Goal: Task Accomplishment & Management: Manage account settings

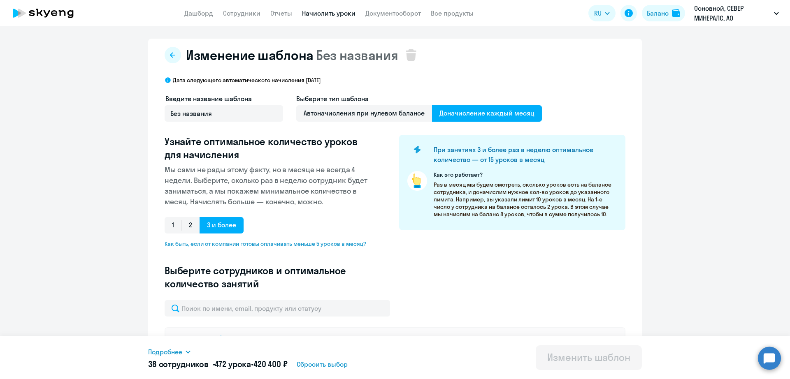
select select "50"
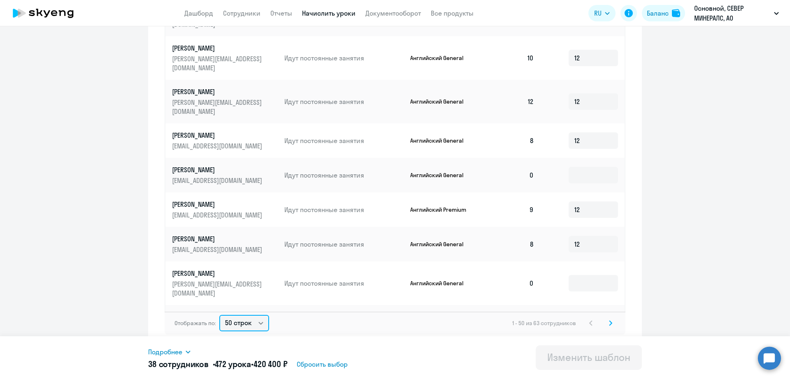
scroll to position [393, 0]
click at [610, 322] on icon at bounding box center [611, 321] width 2 height 5
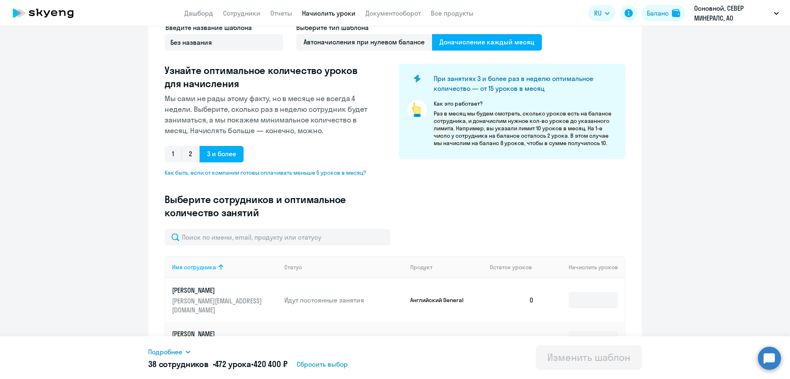
scroll to position [0, 0]
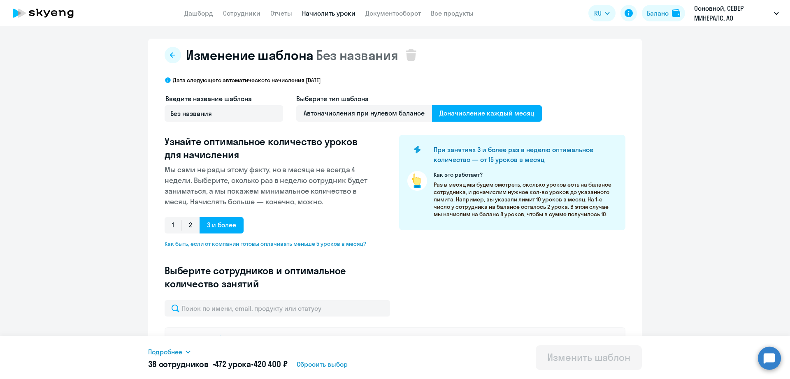
click at [319, 14] on link "Начислить уроки" at bounding box center [329, 13] width 54 height 8
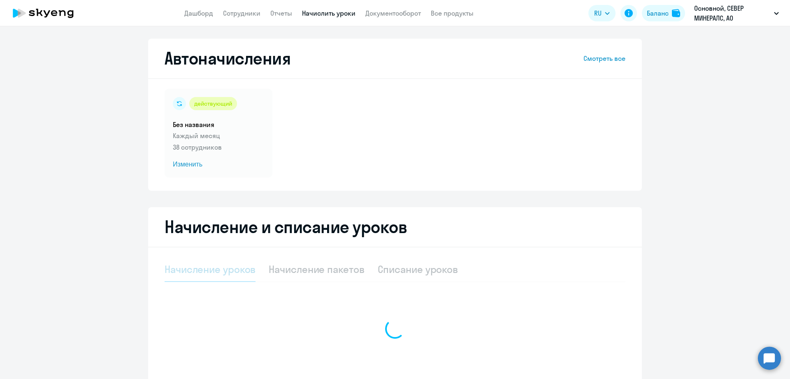
select select "10"
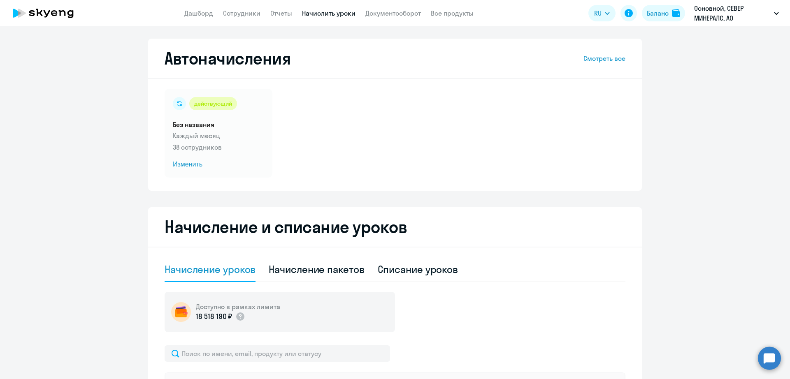
scroll to position [309, 0]
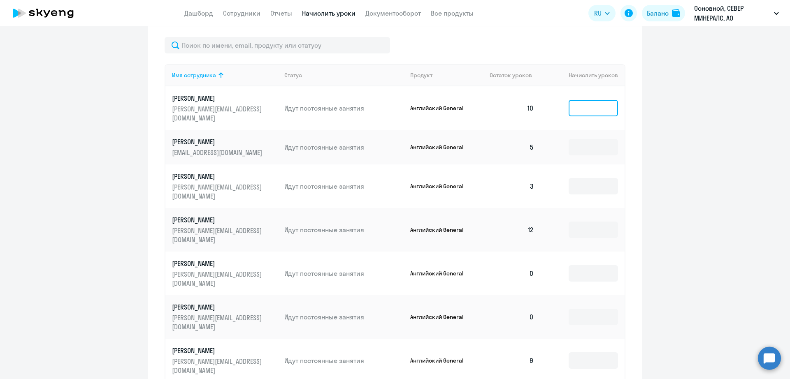
click at [571, 103] on input at bounding box center [593, 108] width 49 height 16
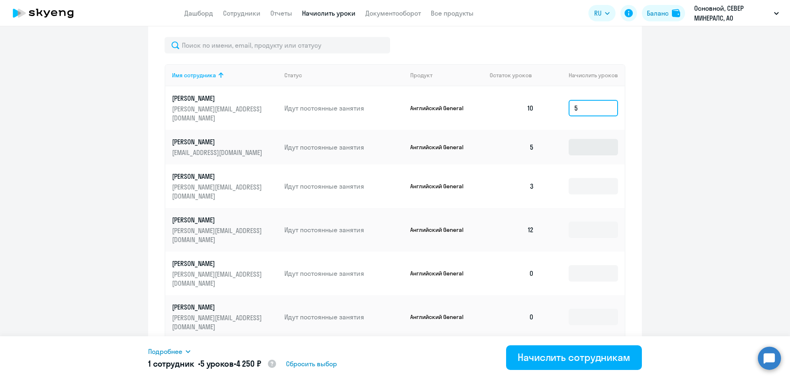
type input "5"
click at [594, 139] on input at bounding box center [593, 147] width 49 height 16
type input "7"
click at [583, 178] on input at bounding box center [593, 186] width 49 height 16
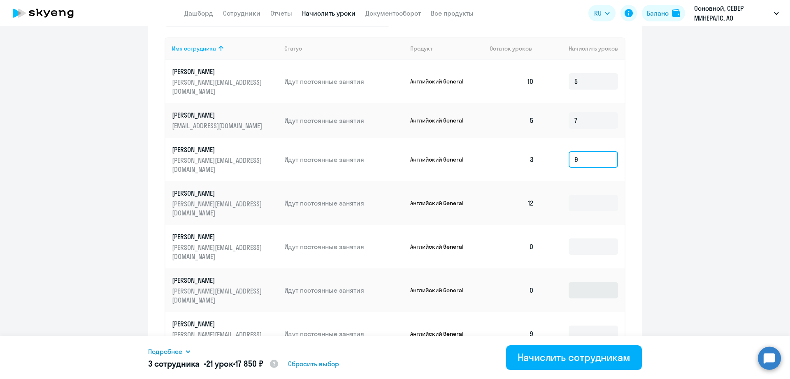
scroll to position [360, 0]
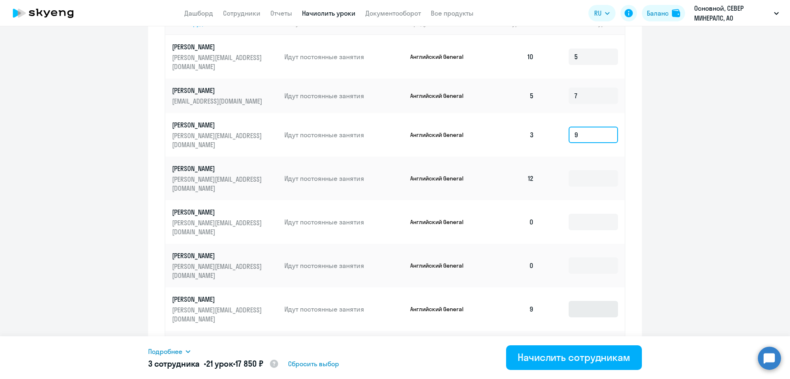
type input "9"
click at [586, 301] on input at bounding box center [593, 309] width 49 height 16
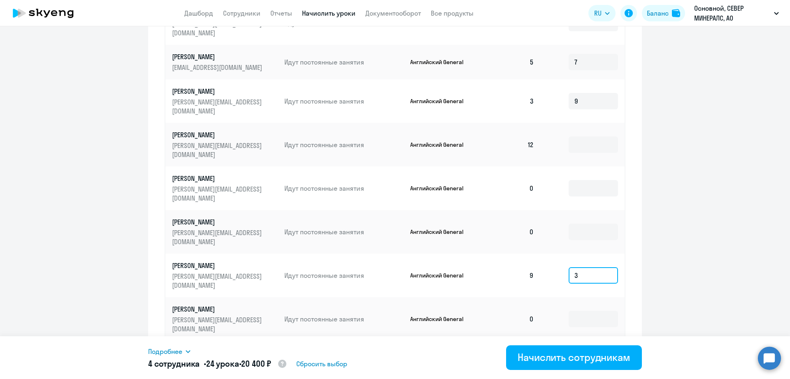
scroll to position [412, 0]
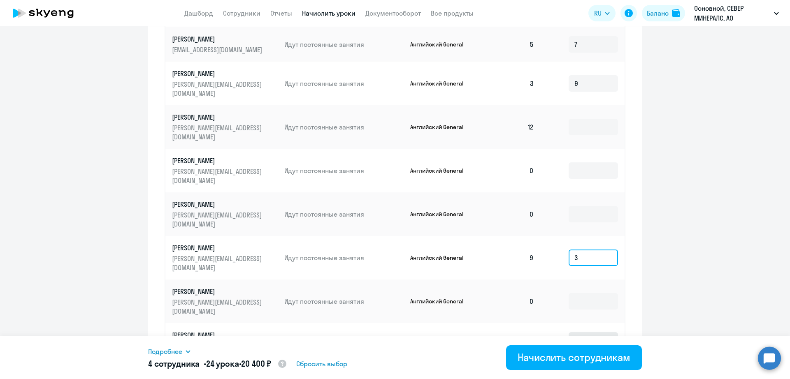
type input "3"
click at [588, 333] on input at bounding box center [593, 341] width 49 height 16
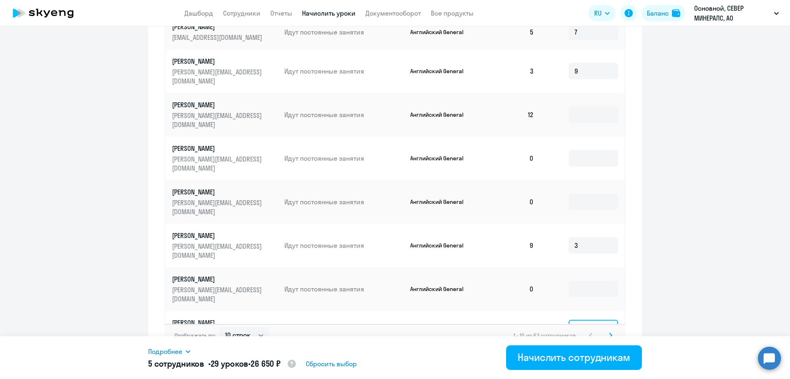
scroll to position [430, 0]
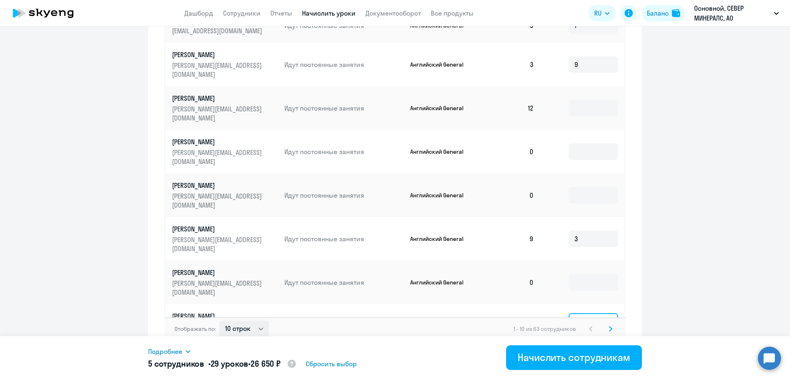
type input "5"
click at [236, 323] on select "10 строк 30 строк 50 строк" at bounding box center [244, 329] width 50 height 16
select select "50"
click at [219, 321] on select "10 строк 30 строк 50 строк" at bounding box center [244, 329] width 50 height 16
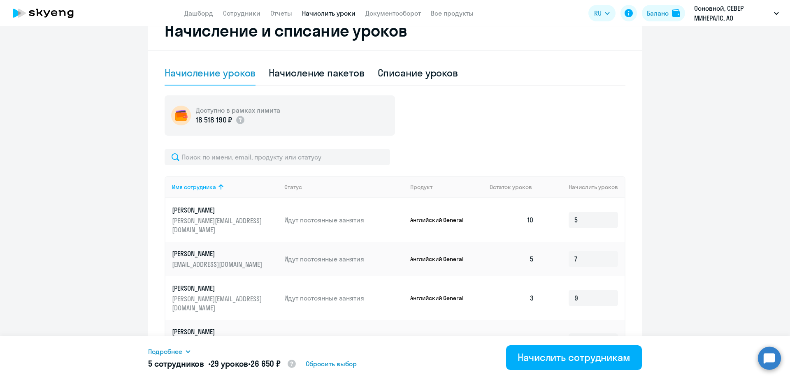
scroll to position [70, 0]
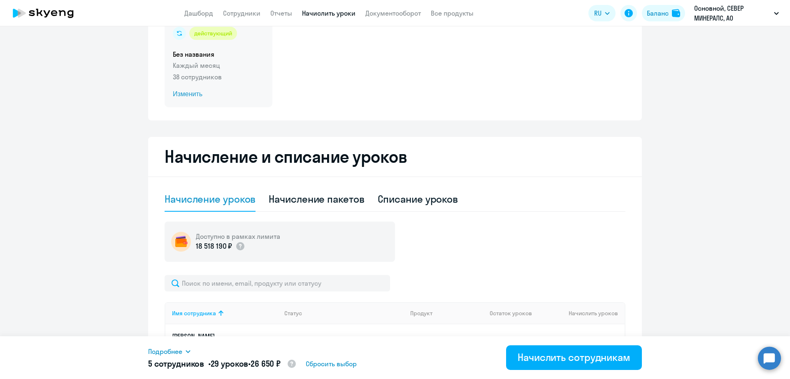
click at [191, 91] on span "Изменить" at bounding box center [218, 94] width 91 height 10
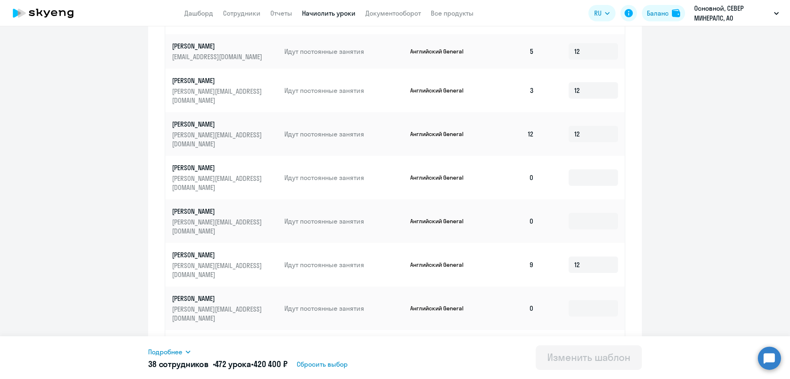
scroll to position [385, 0]
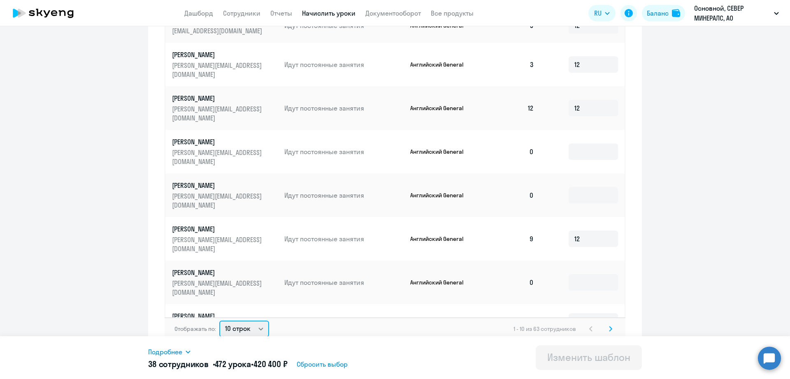
click at [250, 321] on select "10 строк 30 строк 50 строк" at bounding box center [244, 329] width 50 height 16
select select "50"
click at [219, 321] on select "10 строк 30 строк 50 строк" at bounding box center [244, 329] width 50 height 16
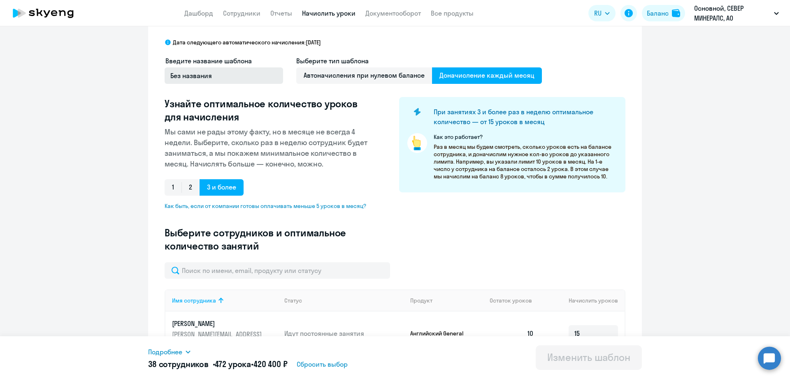
scroll to position [0, 0]
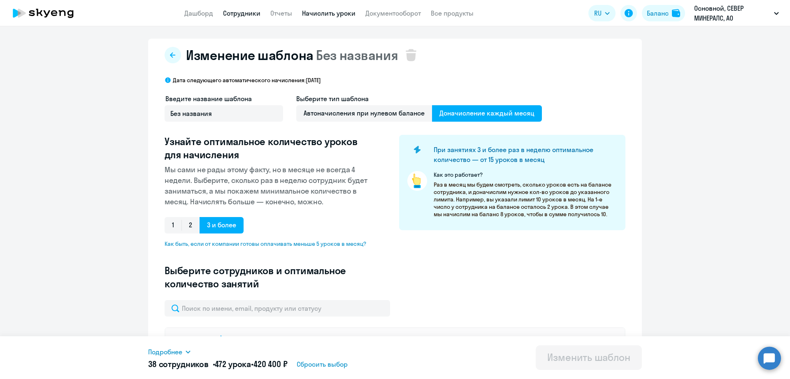
click at [240, 16] on link "Сотрудники" at bounding box center [241, 13] width 37 height 8
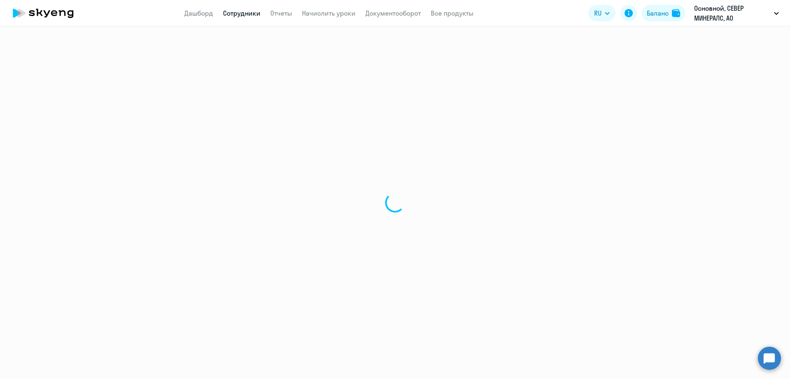
select select "30"
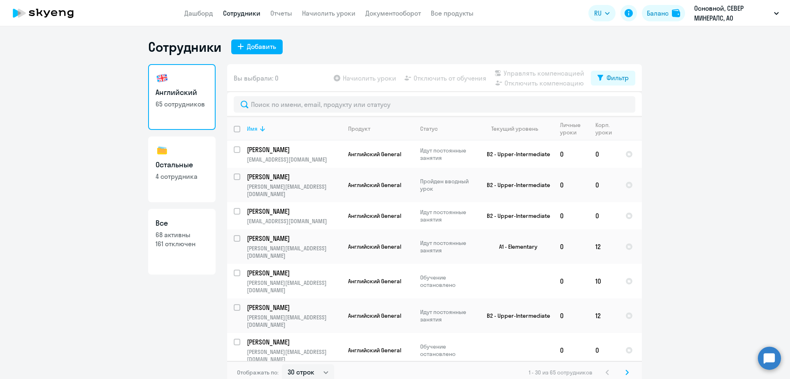
click at [254, 126] on div "Имя" at bounding box center [252, 128] width 11 height 7
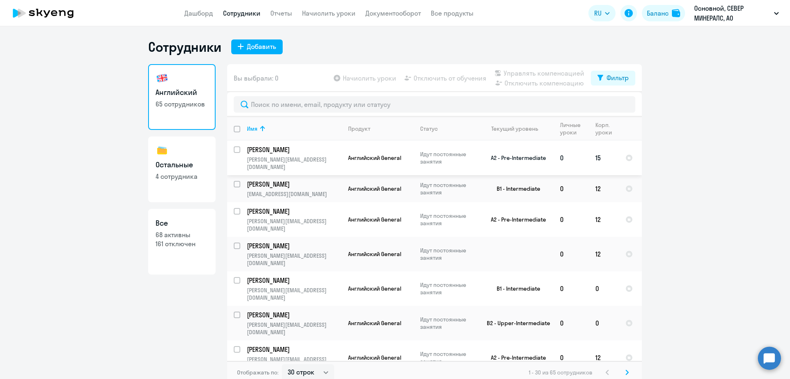
click at [298, 155] on td "[PERSON_NAME] [PERSON_NAME][EMAIL_ADDRESS][DOMAIN_NAME]" at bounding box center [290, 158] width 101 height 35
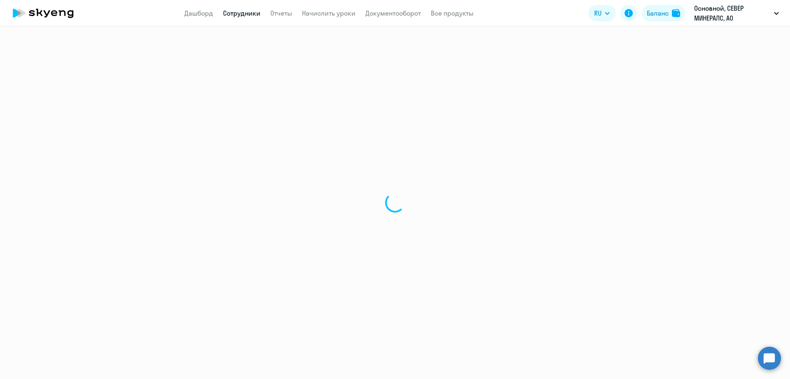
select select "english"
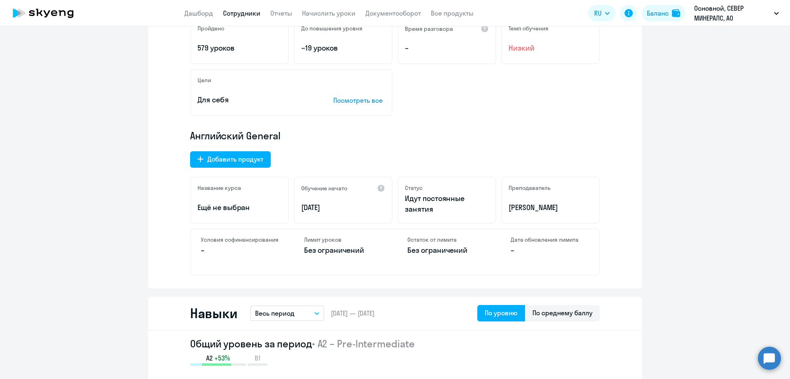
scroll to position [206, 0]
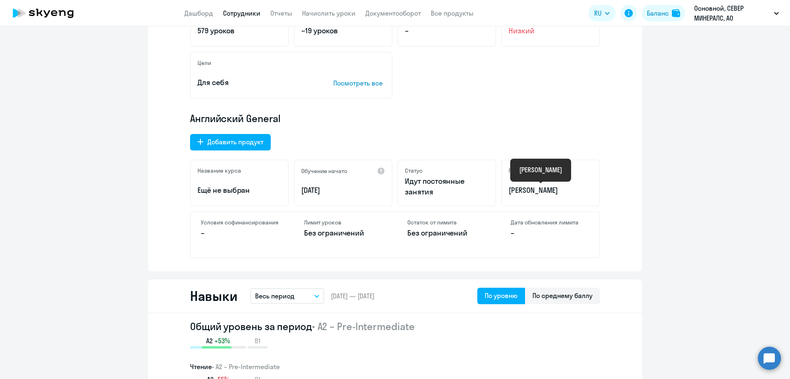
drag, startPoint x: 577, startPoint y: 191, endPoint x: 500, endPoint y: 191, distance: 77.4
click at [501, 191] on div "Преподаватель [PERSON_NAME]" at bounding box center [550, 183] width 99 height 47
copy p "[PERSON_NAME]"
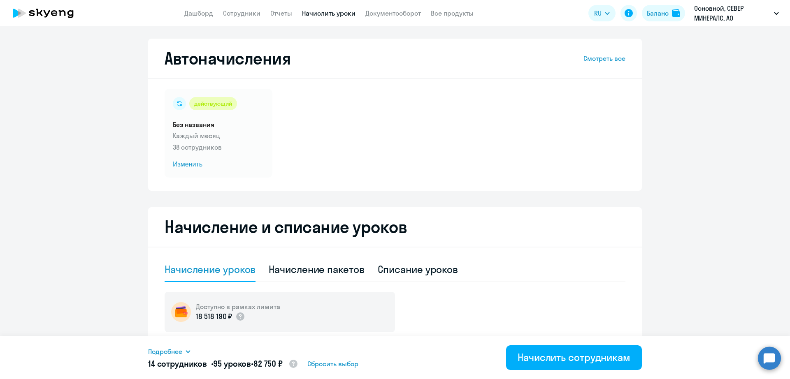
select select "50"
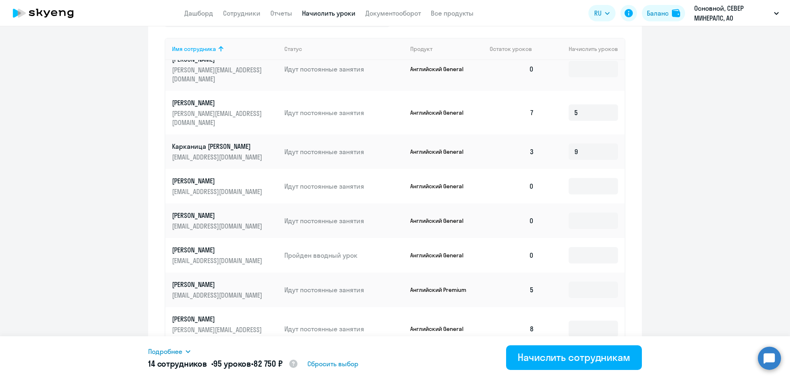
scroll to position [926, 0]
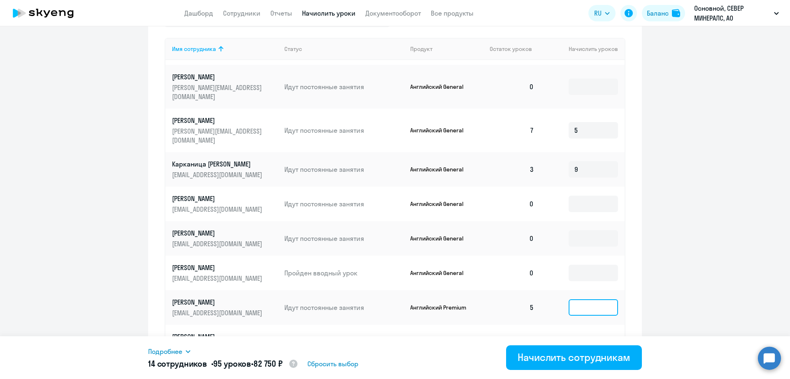
click at [569, 300] on input at bounding box center [593, 308] width 49 height 16
type input "7"
click at [569, 339] on input at bounding box center [593, 347] width 49 height 16
type input "4"
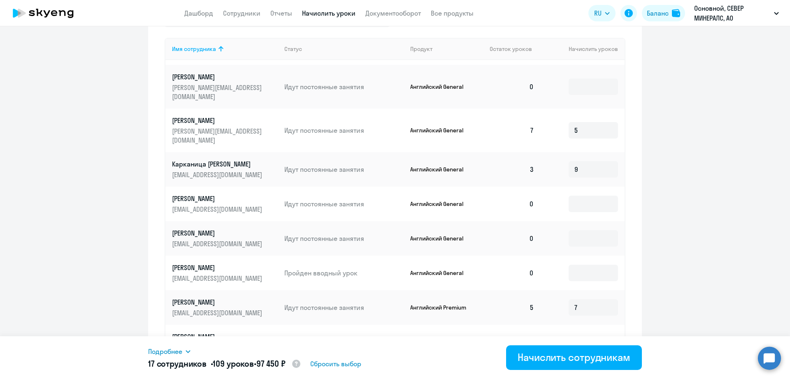
type input "3"
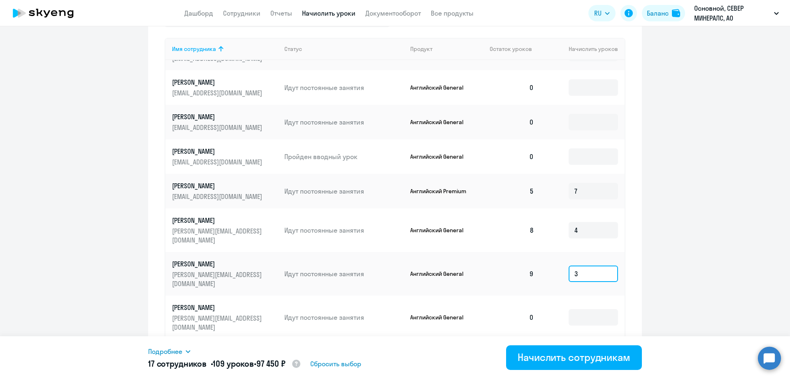
scroll to position [1080, 0]
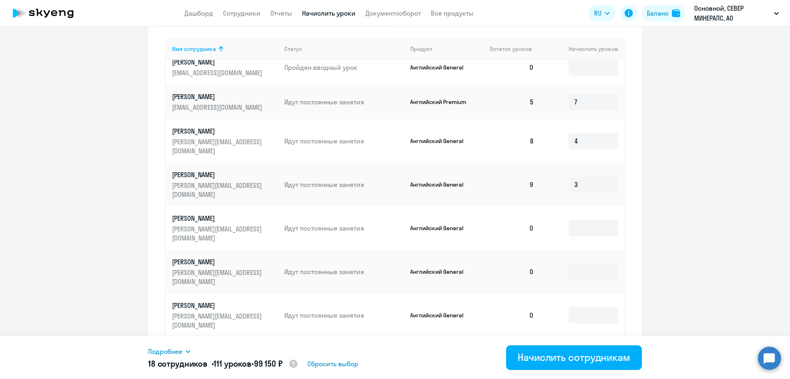
type input "2"
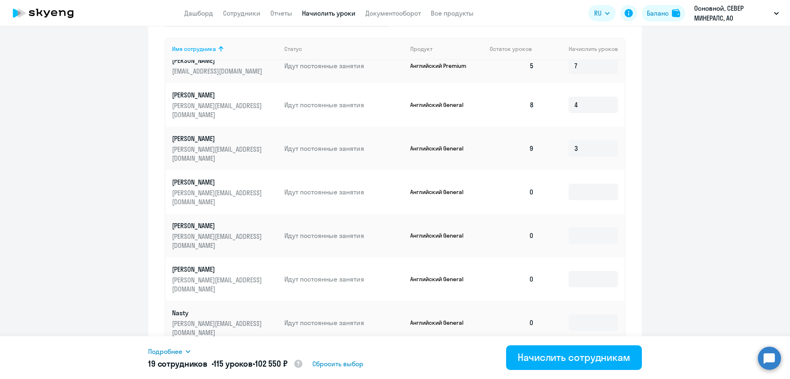
scroll to position [1183, 0]
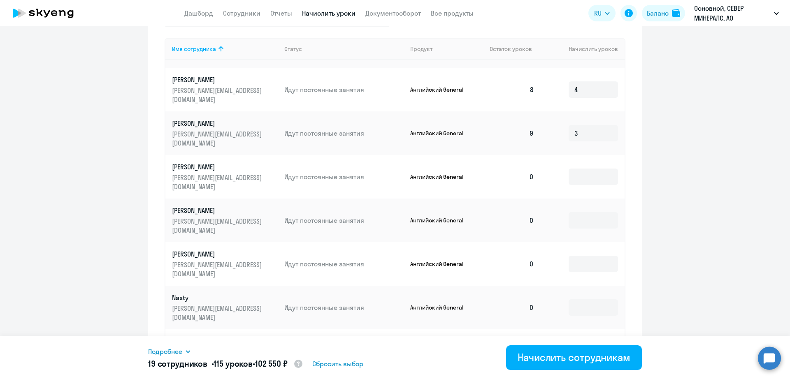
type input "4"
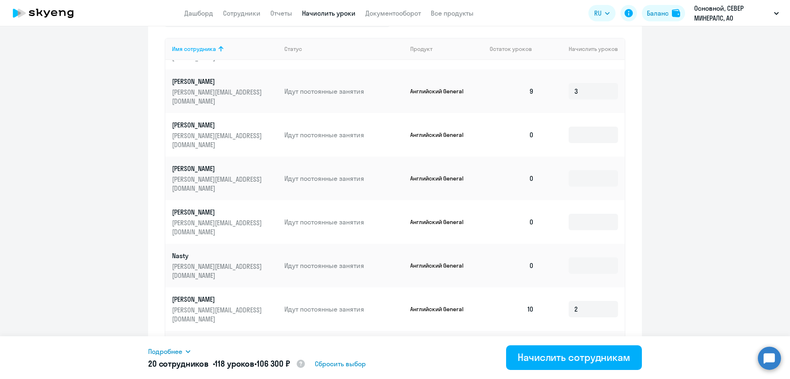
scroll to position [1286, 0]
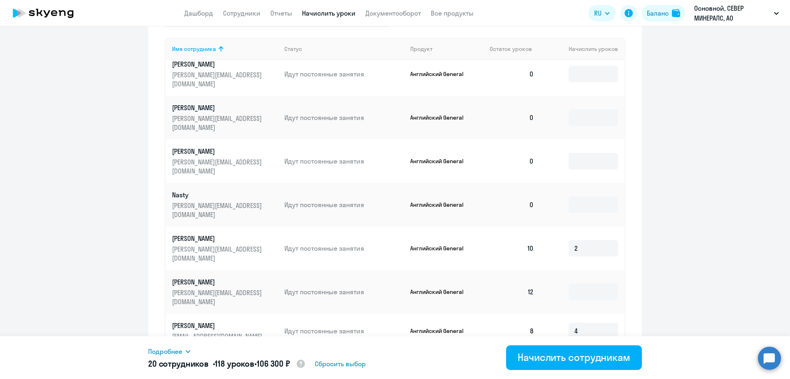
type input "3"
type input "4"
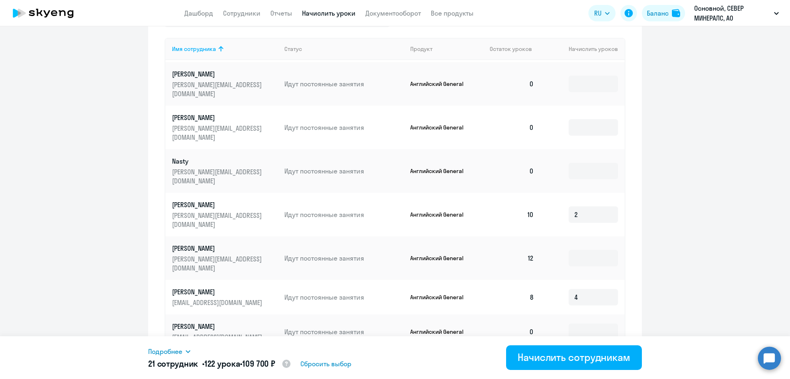
scroll to position [1338, 0]
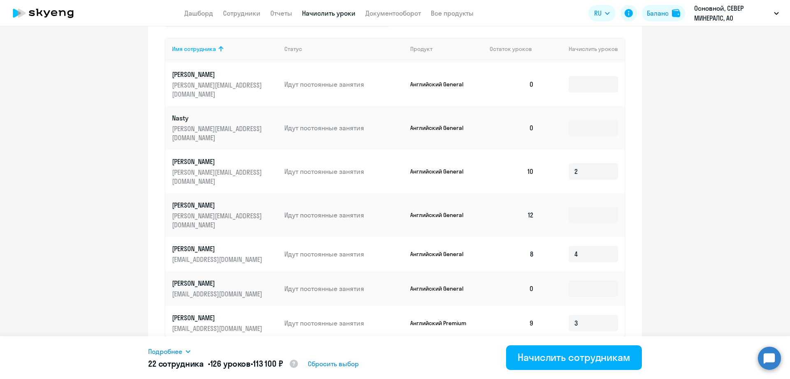
scroll to position [1375, 0]
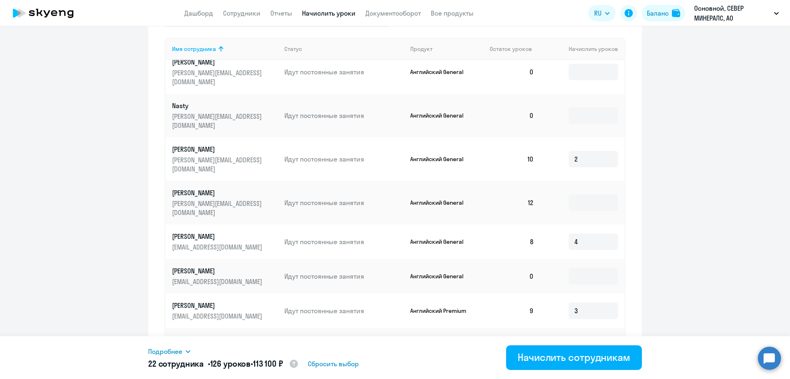
type input "4"
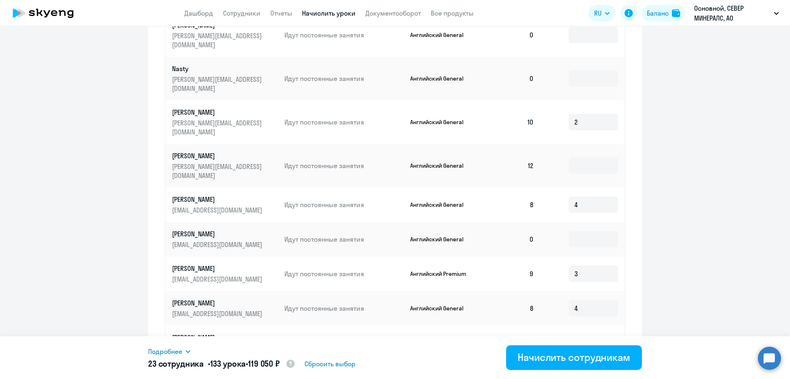
scroll to position [386, 0]
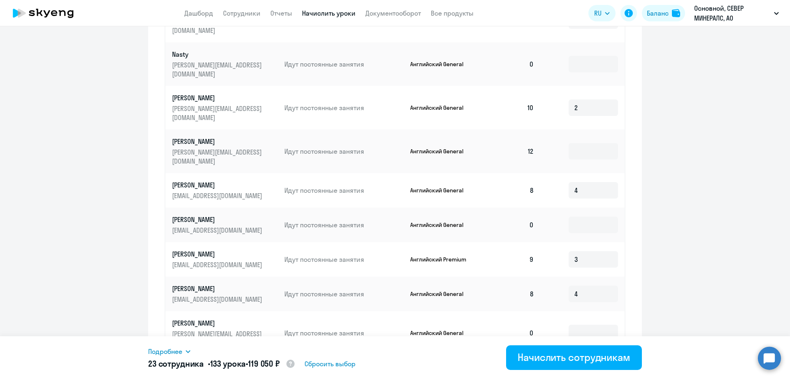
type input "7"
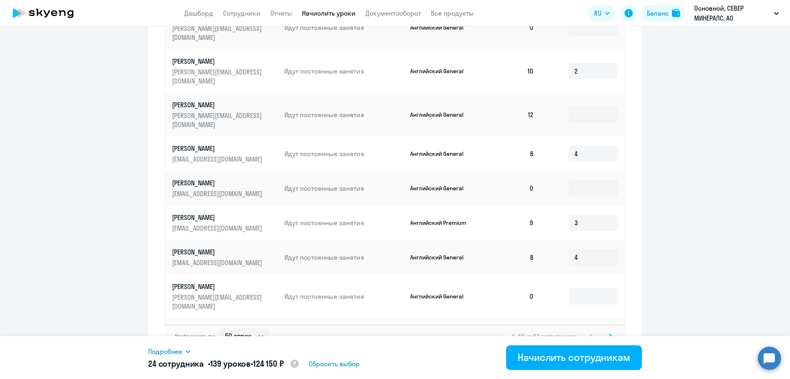
scroll to position [438, 0]
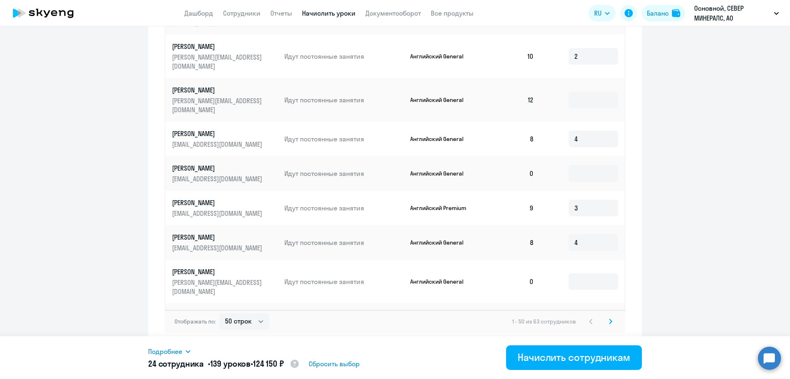
type input "6"
type input "7"
type input "2"
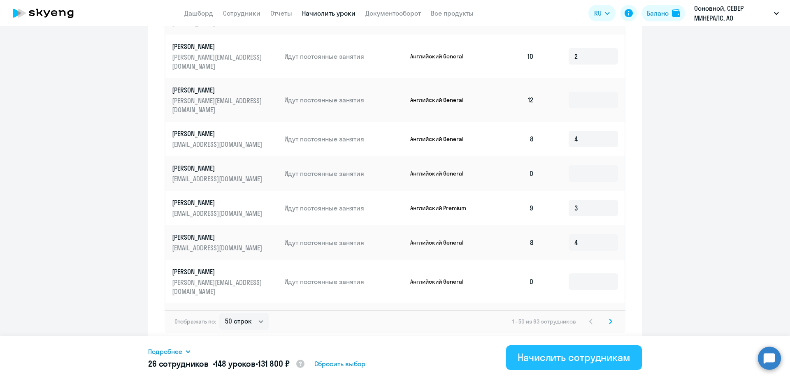
click at [573, 362] on div "Начислить сотрудникам" at bounding box center [574, 357] width 113 height 13
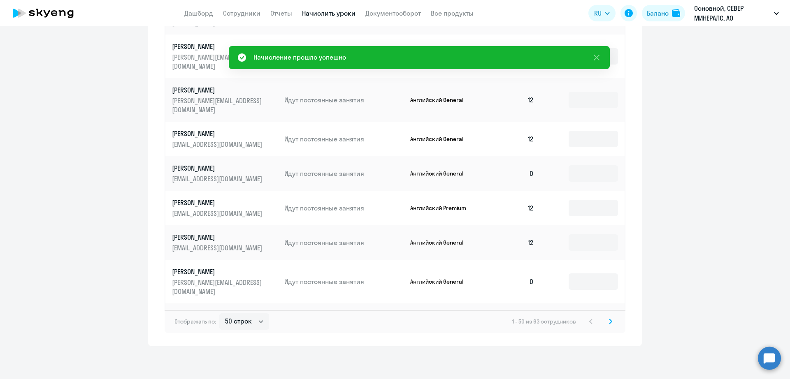
click at [609, 322] on icon at bounding box center [610, 322] width 3 height 6
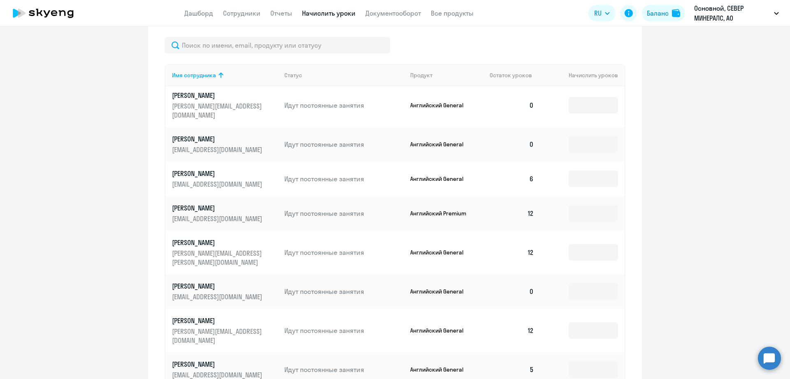
scroll to position [0, 0]
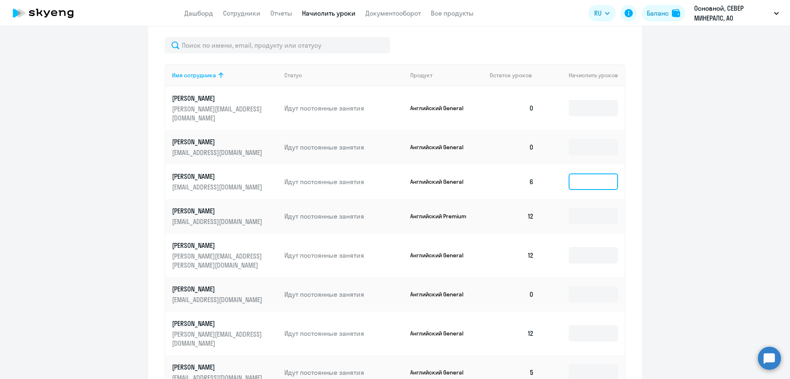
click at [589, 174] on input at bounding box center [593, 182] width 49 height 16
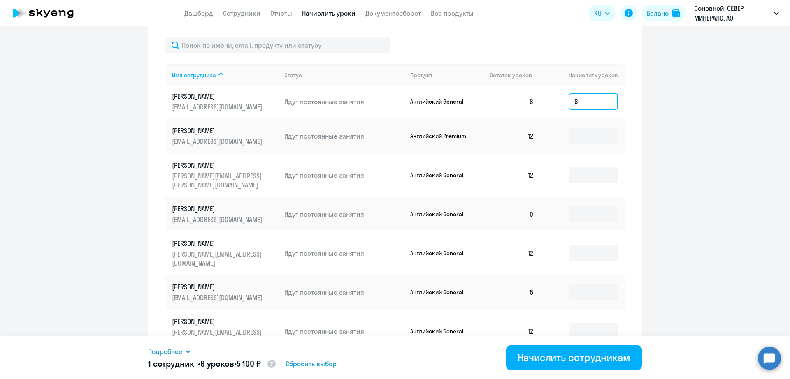
scroll to position [96, 0]
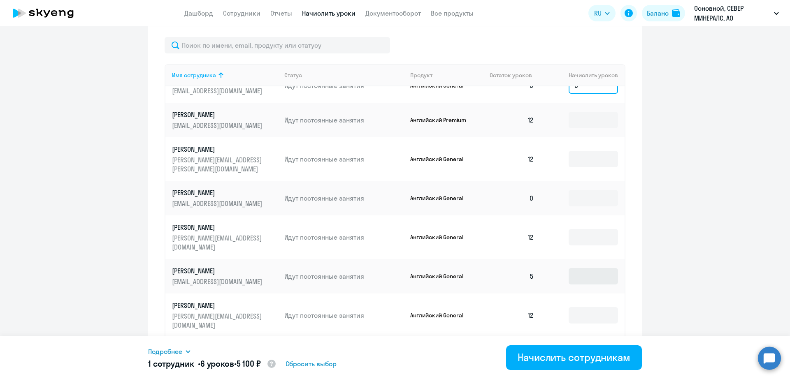
type input "6"
click at [577, 268] on input at bounding box center [593, 276] width 49 height 16
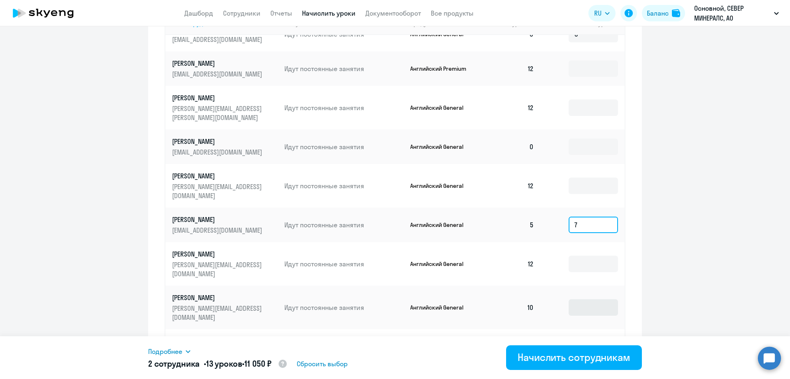
type input "7"
click at [578, 300] on input at bounding box center [593, 308] width 49 height 16
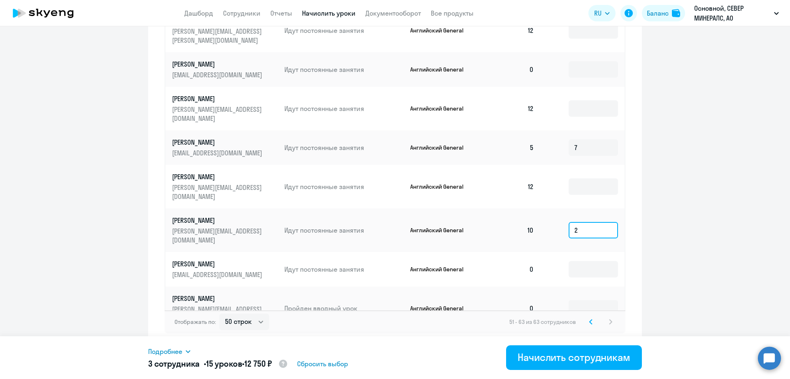
scroll to position [438, 0]
type input "2"
click at [591, 357] on div "Начислить сотрудникам" at bounding box center [574, 357] width 113 height 13
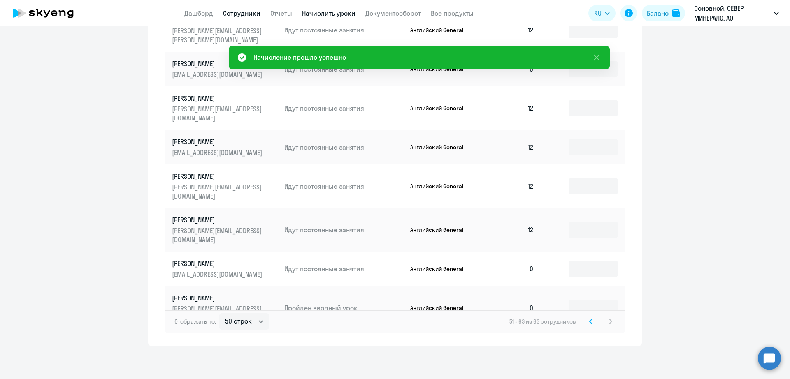
click at [235, 13] on link "Сотрудники" at bounding box center [241, 13] width 37 height 8
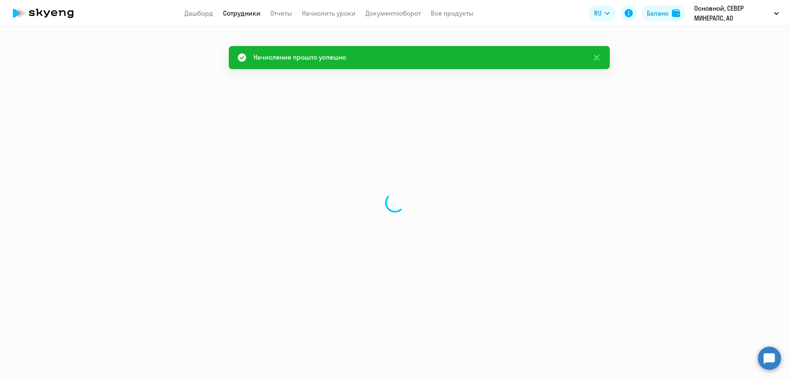
select select "30"
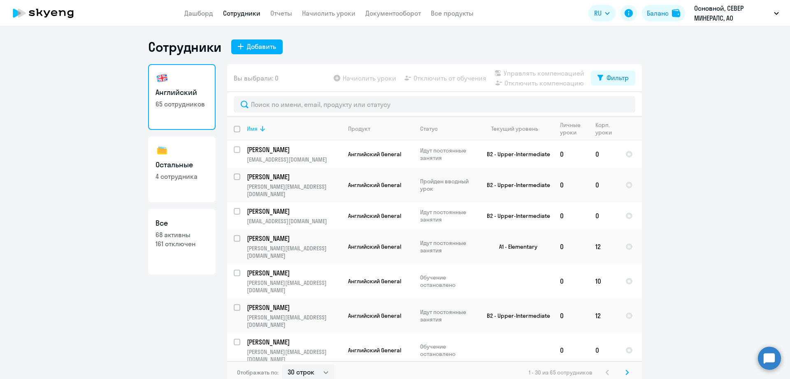
click at [249, 126] on div "Имя" at bounding box center [252, 128] width 11 height 7
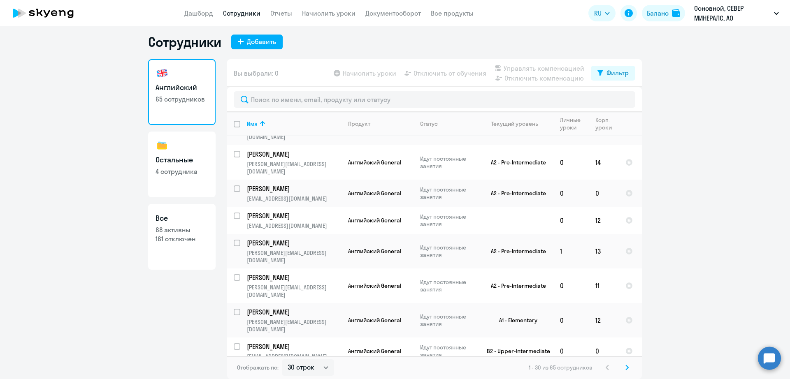
scroll to position [491, 0]
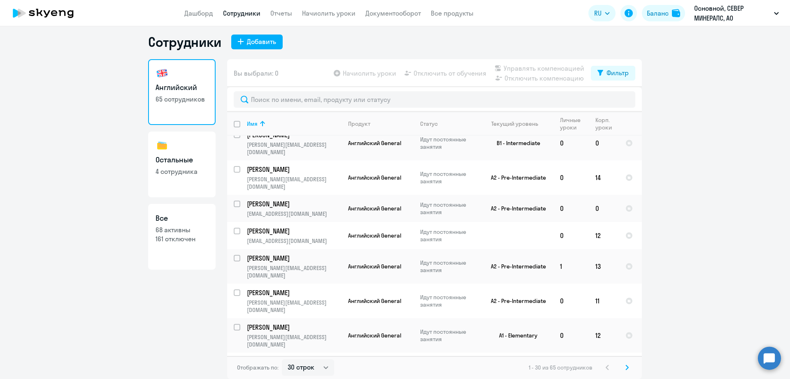
click at [777, 123] on ng-component "Сотрудники Добавить Английский 65 сотрудников Остальные 4 сотрудника Все 68 акт…" at bounding box center [395, 207] width 790 height 346
click at [684, 152] on ng-component "Сотрудники Добавить Английский 65 сотрудников Остальные 4 сотрудника Все 68 акт…" at bounding box center [395, 207] width 790 height 346
